Goal: Information Seeking & Learning: Compare options

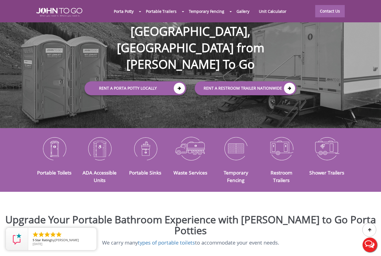
scroll to position [71, 0]
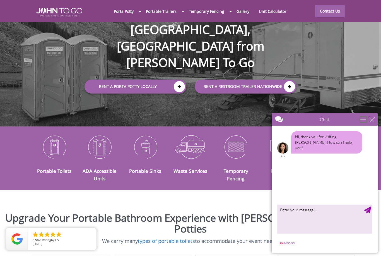
click at [360, 118] on div "minimize" at bounding box center [363, 119] width 6 height 6
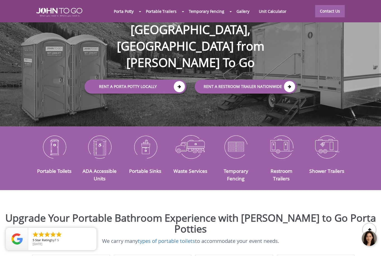
click at [52, 155] on img at bounding box center [54, 146] width 37 height 29
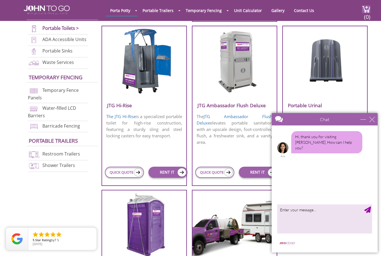
scroll to position [404, 0]
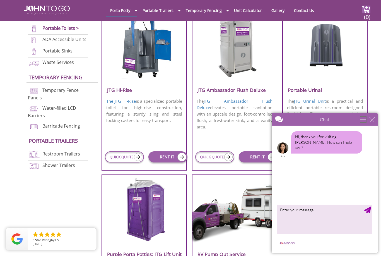
click at [363, 120] on div "minimize" at bounding box center [363, 119] width 6 height 6
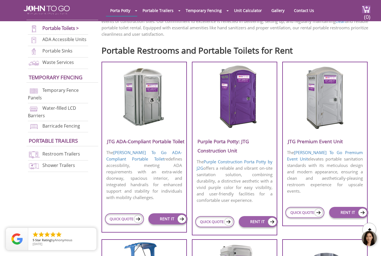
scroll to position [173, 0]
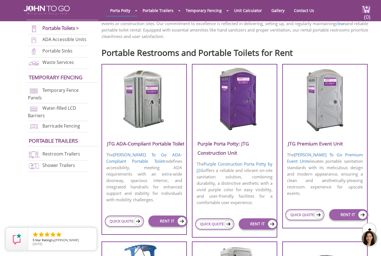
click at [122, 144] on h3 "JTG ADA-Compliant Portable Toilet" at bounding box center [144, 143] width 84 height 9
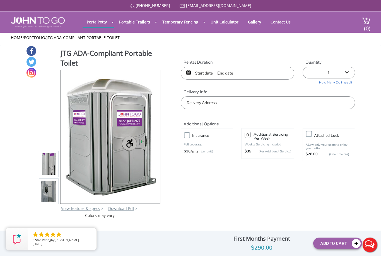
click at [48, 188] on img at bounding box center [48, 192] width 15 height 131
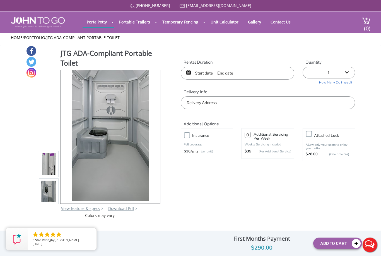
click at [47, 161] on img at bounding box center [48, 164] width 15 height 131
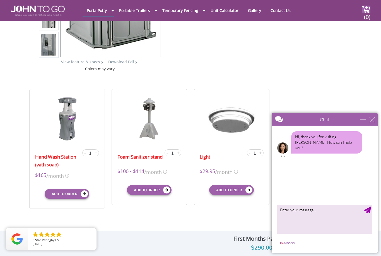
scroll to position [120, 0]
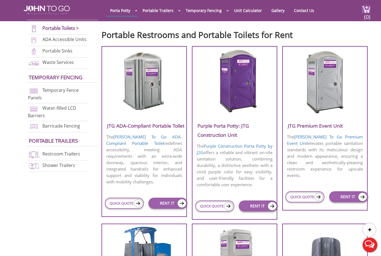
scroll to position [191, 0]
click at [308, 125] on h3 "JTG Premium Event Unit" at bounding box center [325, 125] width 84 height 9
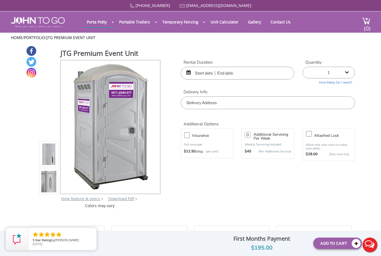
click at [47, 153] on img at bounding box center [48, 154] width 15 height 131
click at [46, 153] on img at bounding box center [48, 154] width 15 height 131
click at [48, 178] on img at bounding box center [48, 182] width 15 height 131
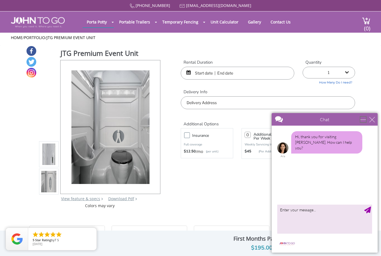
click at [363, 119] on div "minimize" at bounding box center [363, 119] width 6 height 6
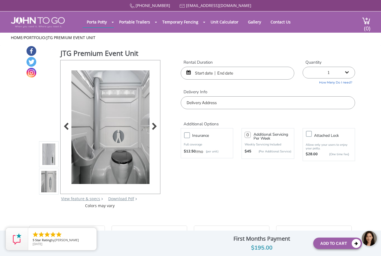
click at [87, 147] on img at bounding box center [110, 135] width 78 height 131
click at [64, 123] on div at bounding box center [68, 127] width 8 height 8
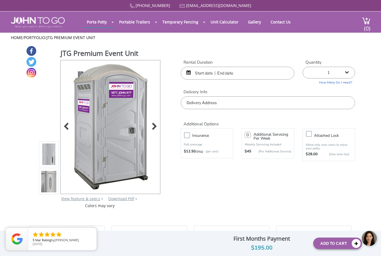
click at [64, 123] on div at bounding box center [68, 127] width 8 height 8
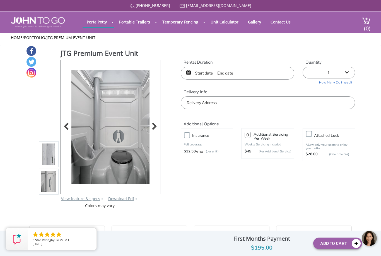
click at [66, 123] on div at bounding box center [68, 127] width 8 height 8
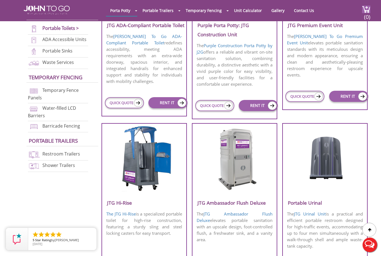
scroll to position [302, 0]
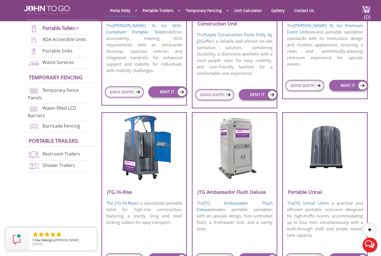
click at [213, 190] on h3 "JTG Ambassador Flush Deluxe" at bounding box center [234, 191] width 84 height 9
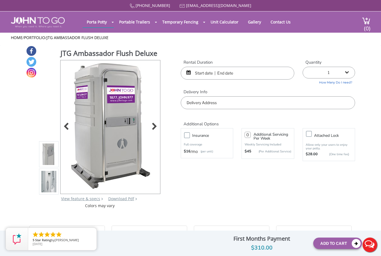
click at [67, 131] on div at bounding box center [68, 127] width 8 height 8
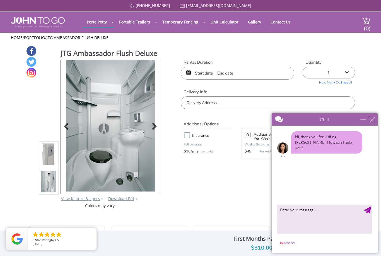
click at [66, 131] on div at bounding box center [68, 127] width 8 height 8
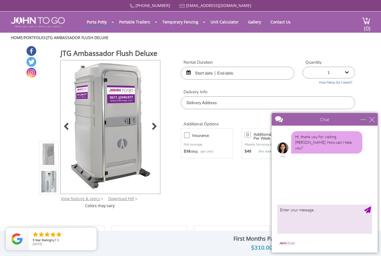
click at [360, 120] on div "minimize" at bounding box center [363, 119] width 6 height 6
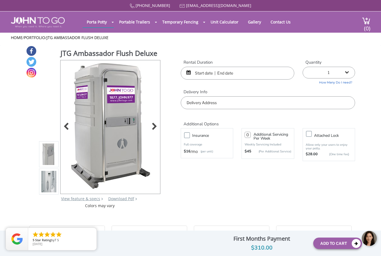
click at [68, 131] on div at bounding box center [68, 127] width 8 height 8
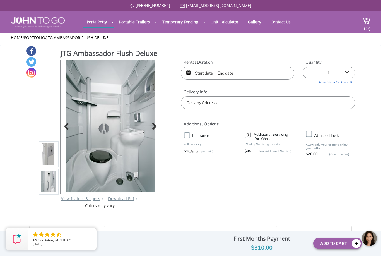
click at [64, 131] on div at bounding box center [68, 127] width 8 height 8
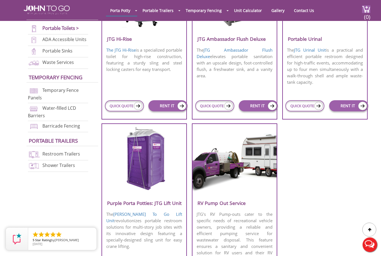
scroll to position [455, 0]
click at [124, 203] on h3 "Purple Porta Potties: JTG Lift Unit" at bounding box center [144, 202] width 84 height 9
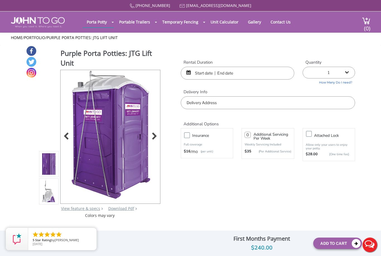
click at [67, 133] on div at bounding box center [68, 137] width 8 height 8
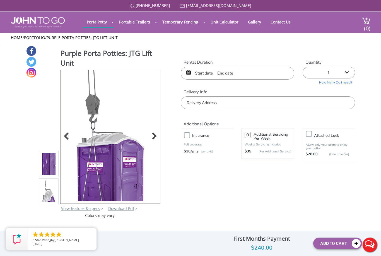
click at [67, 134] on div at bounding box center [68, 137] width 8 height 8
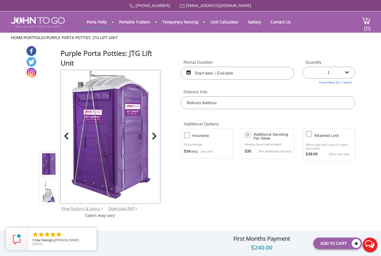
click at [66, 134] on div at bounding box center [68, 137] width 8 height 8
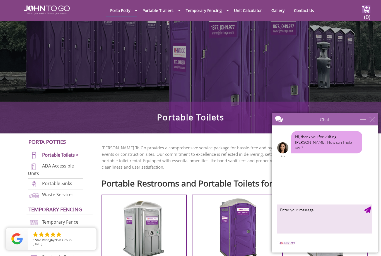
scroll to position [44, 0]
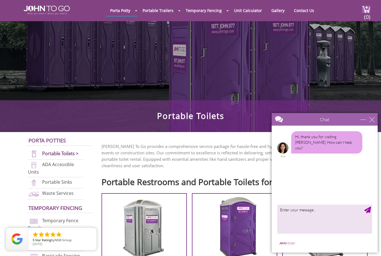
click at [51, 153] on link "Portable Toilets >" at bounding box center [60, 153] width 37 height 6
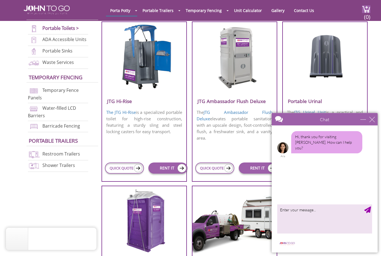
scroll to position [392, 0]
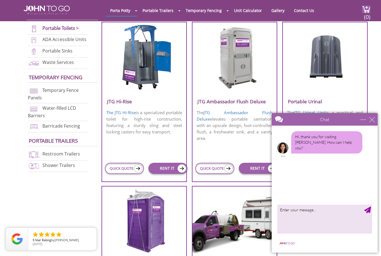
click at [216, 106] on h3 "JTG Ambassador Flush Deluxe" at bounding box center [234, 101] width 84 height 9
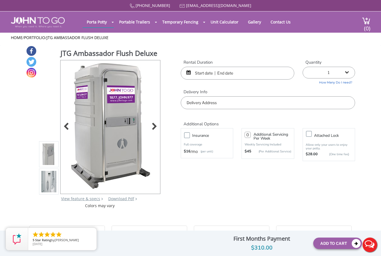
click at [64, 130] on div at bounding box center [68, 127] width 8 height 8
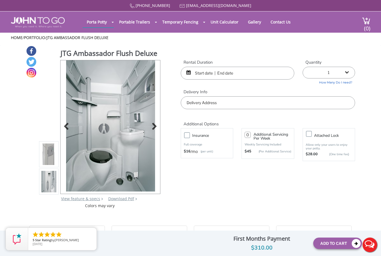
click at [65, 131] on div at bounding box center [68, 127] width 8 height 8
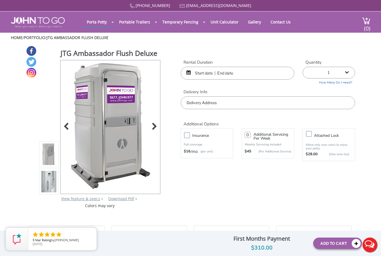
click at [64, 131] on div at bounding box center [68, 127] width 8 height 8
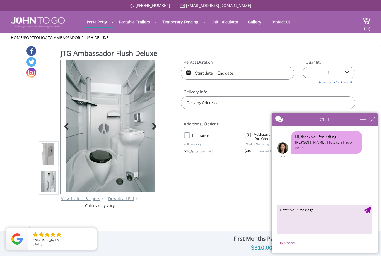
click at [65, 131] on div at bounding box center [68, 127] width 8 height 8
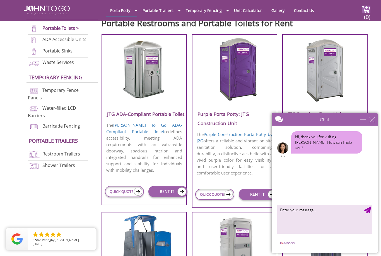
scroll to position [229, 0]
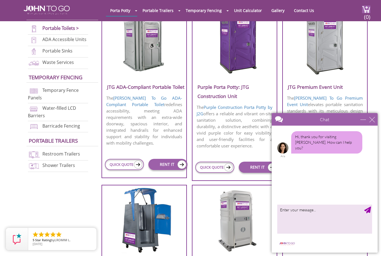
click at [207, 87] on h3 "Purple Porta Potty: JTG Construction Unit" at bounding box center [234, 91] width 84 height 18
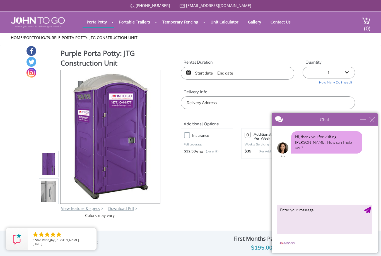
click at [359, 115] on div "Chat" at bounding box center [324, 119] width 106 height 13
click at [361, 122] on div "minimize" at bounding box center [363, 119] width 6 height 6
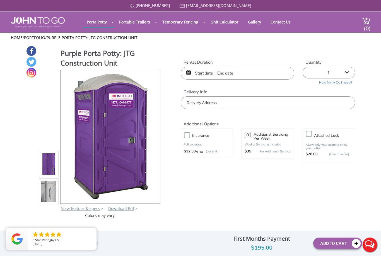
click at [45, 186] on img at bounding box center [48, 192] width 15 height 131
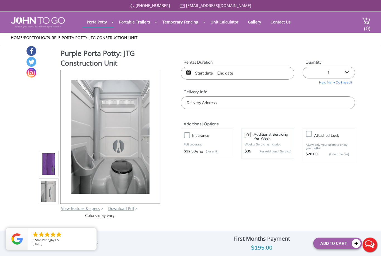
click at [49, 159] on img at bounding box center [48, 164] width 15 height 131
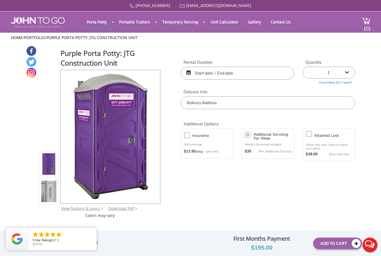
click at [50, 184] on img at bounding box center [48, 192] width 15 height 131
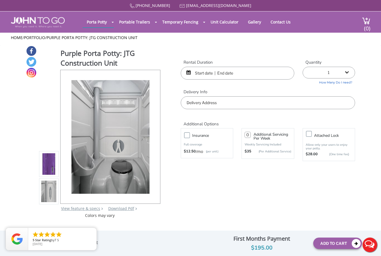
click at [49, 157] on img at bounding box center [48, 164] width 15 height 131
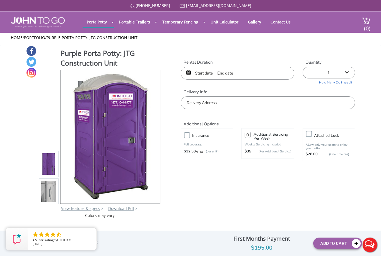
click at [47, 184] on img at bounding box center [48, 192] width 15 height 131
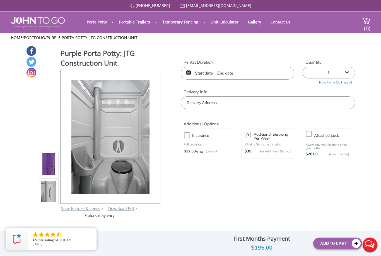
click at [48, 158] on img at bounding box center [48, 164] width 15 height 131
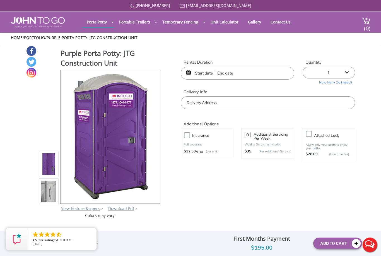
click at [49, 185] on img at bounding box center [48, 192] width 15 height 131
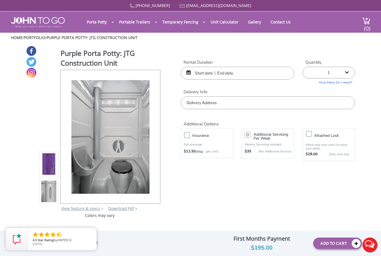
click at [48, 158] on img at bounding box center [48, 164] width 15 height 131
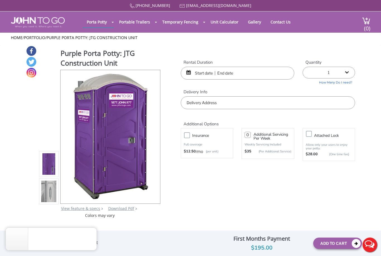
click at [48, 183] on img at bounding box center [48, 192] width 15 height 131
